Goal: Task Accomplishment & Management: Manage account settings

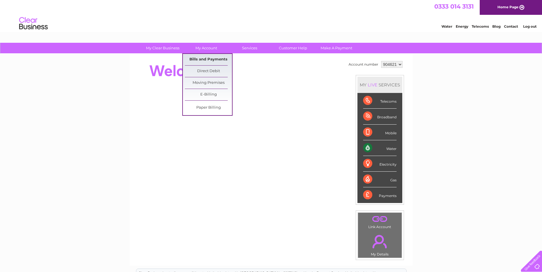
click at [201, 57] on link "Bills and Payments" at bounding box center [208, 59] width 47 height 11
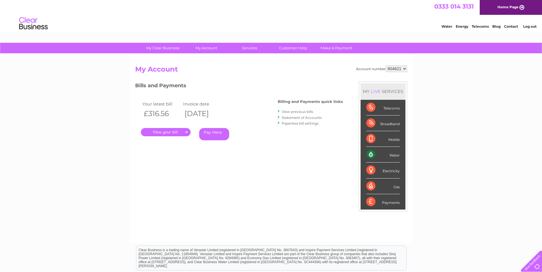
click at [292, 111] on link "View previous bills" at bounding box center [297, 112] width 31 height 4
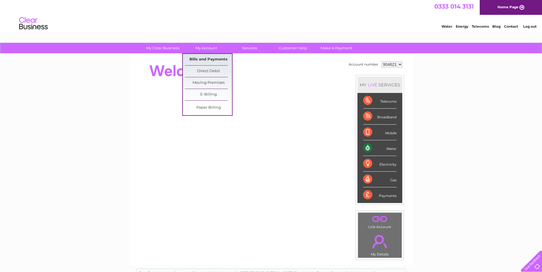
click at [212, 59] on link "Bills and Payments" at bounding box center [208, 59] width 47 height 11
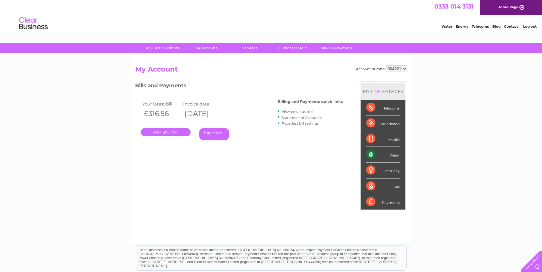
drag, startPoint x: 179, startPoint y: 127, endPoint x: 179, endPoint y: 130, distance: 2.9
click at [179, 128] on div ". Pay Here" at bounding box center [198, 124] width 114 height 9
drag, startPoint x: 179, startPoint y: 130, endPoint x: 175, endPoint y: 135, distance: 6.7
click at [175, 135] on link "." at bounding box center [166, 132] width 50 height 8
click at [175, 132] on link "." at bounding box center [166, 132] width 50 height 8
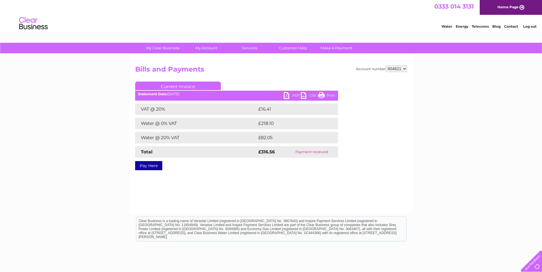
click at [288, 93] on link "PDF" at bounding box center [292, 96] width 17 height 8
